Goal: Use online tool/utility: Utilize a website feature to perform a specific function

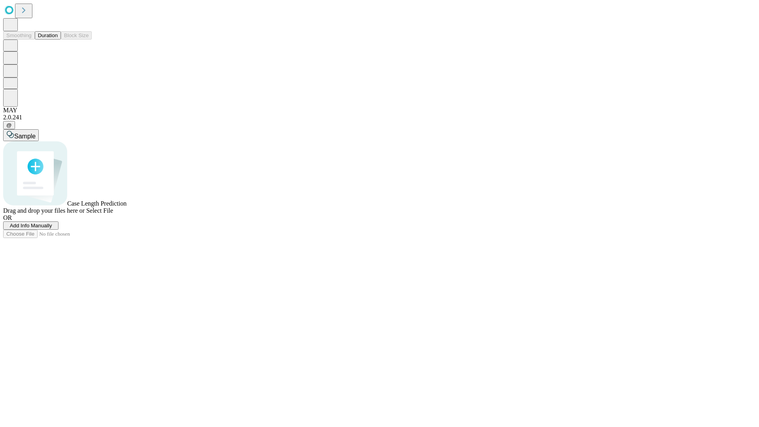
click at [58, 40] on button "Duration" at bounding box center [48, 35] width 26 height 8
click at [52, 228] on span "Add Info Manually" at bounding box center [31, 226] width 42 height 6
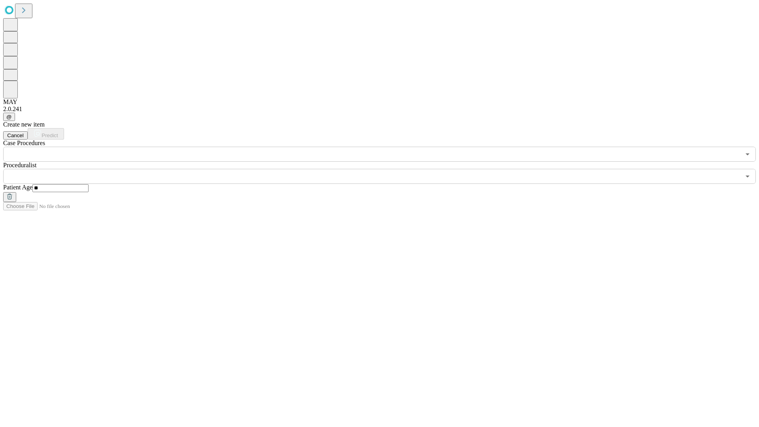
type input "**"
click at [385, 169] on input "text" at bounding box center [371, 176] width 737 height 15
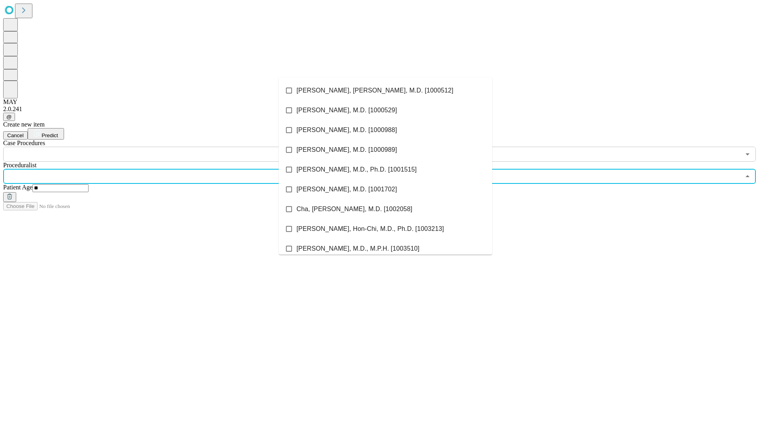
click at [385, 91] on li "[PERSON_NAME], [PERSON_NAME], M.D. [1000512]" at bounding box center [385, 91] width 213 height 20
click at [166, 147] on input "text" at bounding box center [371, 154] width 737 height 15
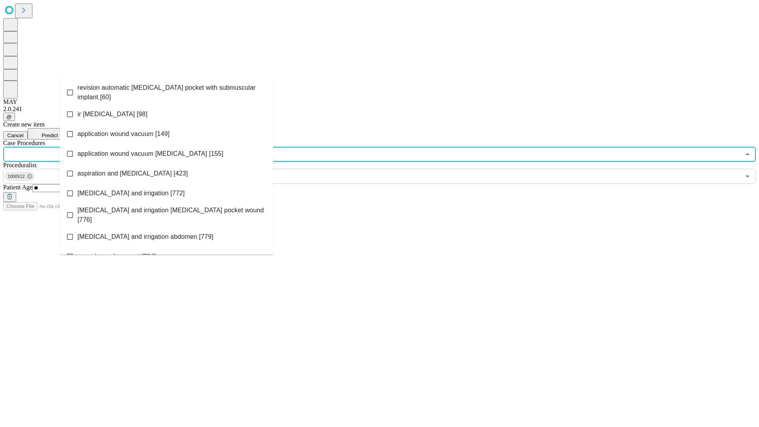
click at [166, 91] on span "revision automatic [MEDICAL_DATA] pocket with submuscular implant [60]" at bounding box center [171, 92] width 189 height 19
click at [58, 132] on span "Predict" at bounding box center [50, 135] width 16 height 6
